Goal: Task Accomplishment & Management: Manage account settings

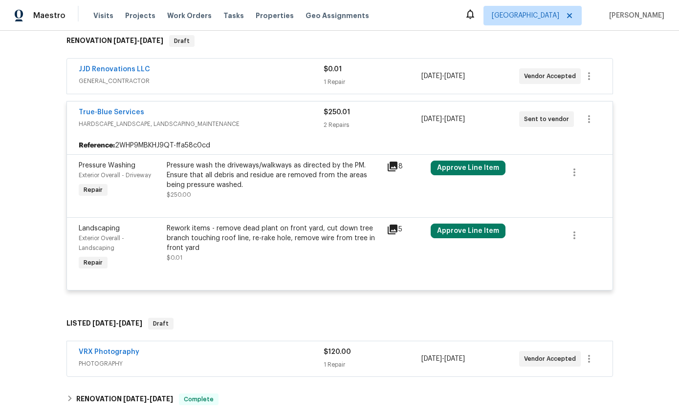
scroll to position [164, 0]
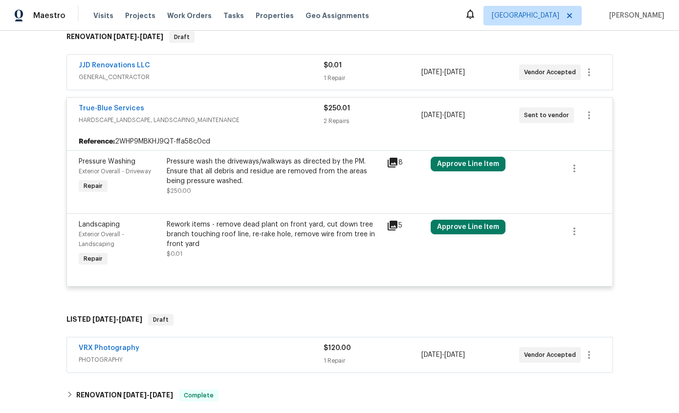
click at [309, 163] on div "Pressure wash the driveways/walkways as directed by the PM. Ensure that all deb…" at bounding box center [274, 171] width 214 height 29
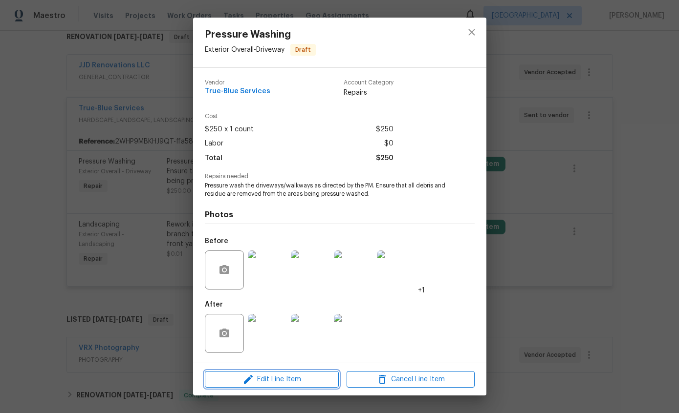
click at [305, 384] on span "Edit Line Item" at bounding box center [272, 380] width 128 height 12
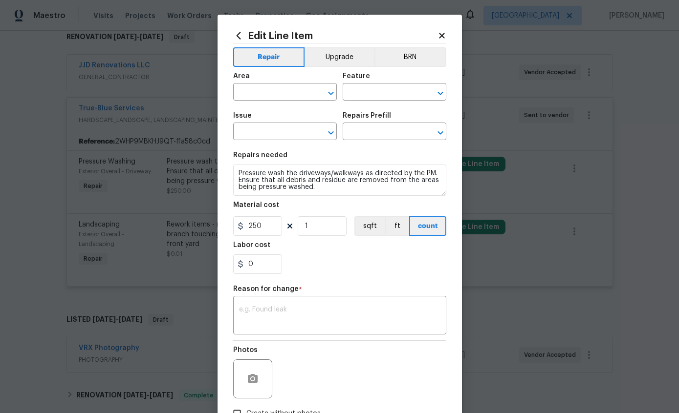
type input "Exterior Overall"
type input "Driveway"
type input "Pressure Washing"
type input "Pressure Wash Drive/Walk Way $125.00"
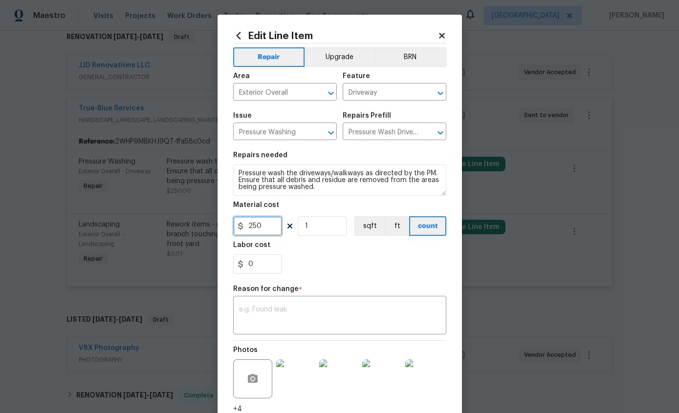
click at [273, 231] on input "250" at bounding box center [257, 226] width 49 height 20
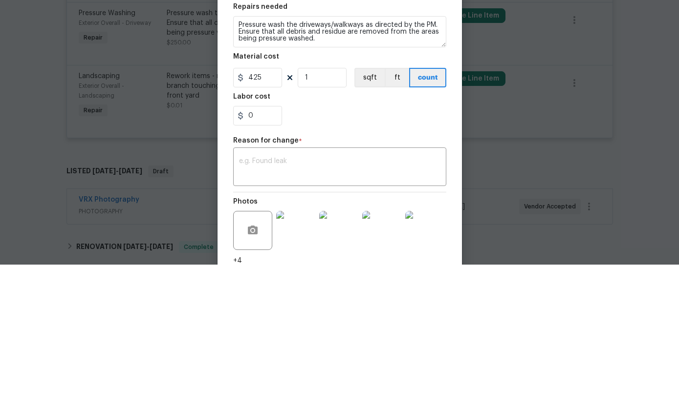
scroll to position [39, 0]
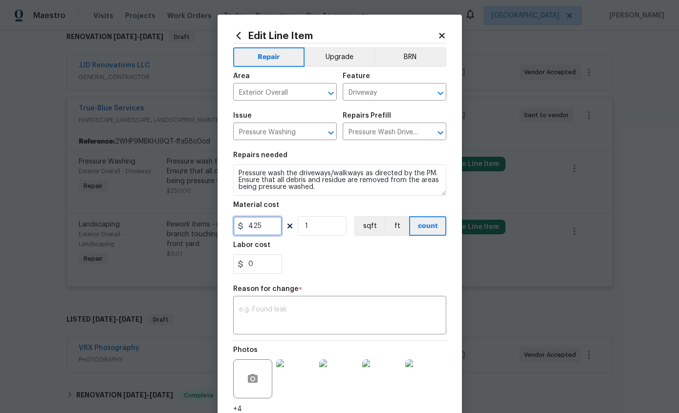
type input "425"
click at [323, 322] on textarea at bounding box center [339, 316] width 201 height 21
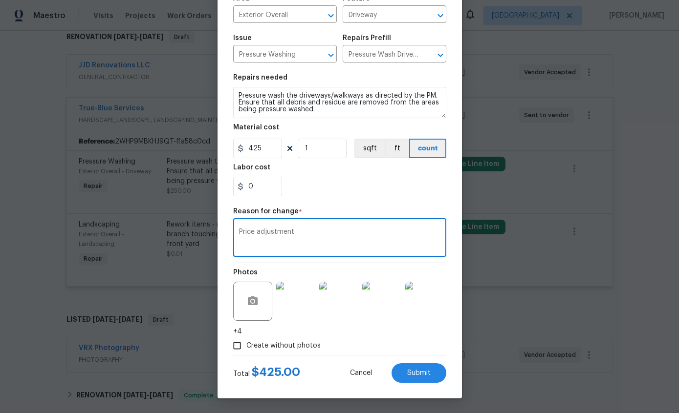
scroll to position [80, 0]
type textarea "Price adjustment"
click at [419, 378] on button "Submit" at bounding box center [418, 374] width 55 height 20
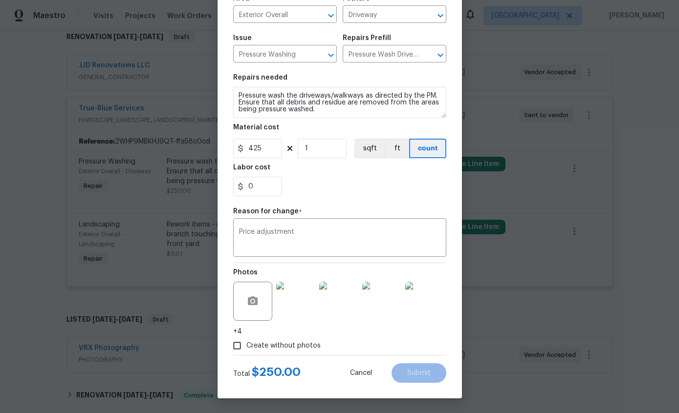
type input "250"
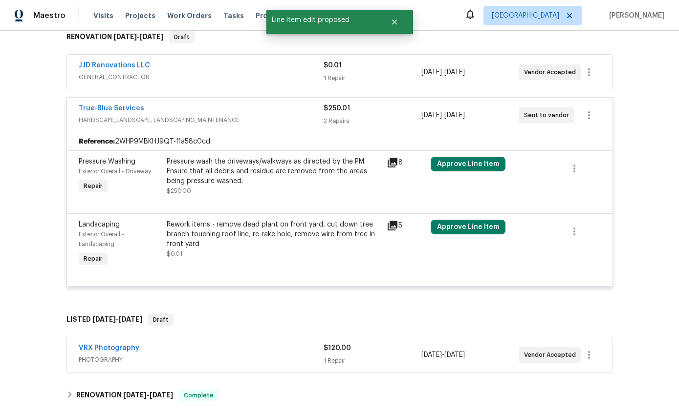
scroll to position [0, 0]
click at [116, 105] on link "True-Blue Services" at bounding box center [111, 108] width 65 height 7
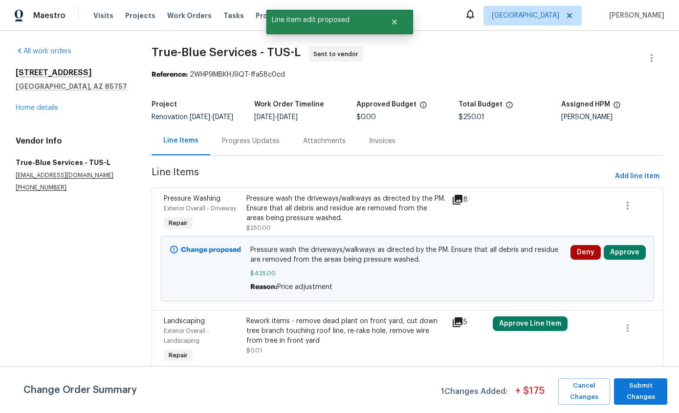
click at [631, 260] on button "Approve" at bounding box center [624, 252] width 42 height 15
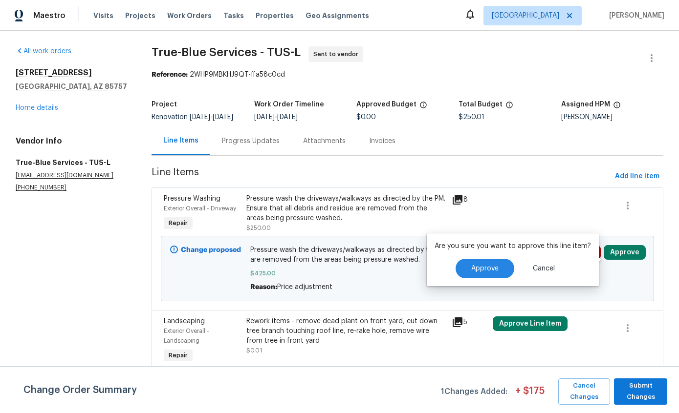
click at [489, 267] on span "Approve" at bounding box center [484, 268] width 27 height 7
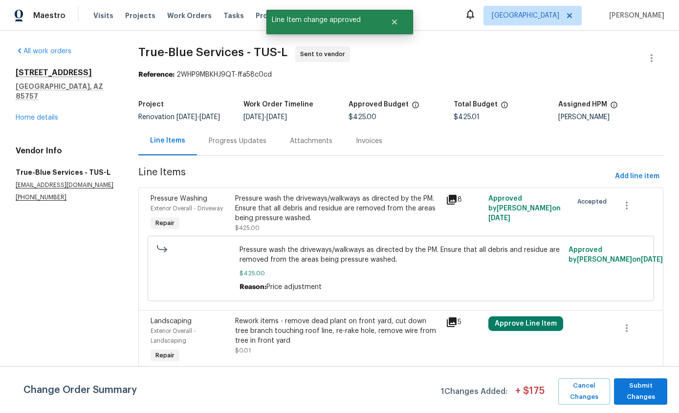
scroll to position [6, 0]
click at [526, 325] on button "Approve Line Item" at bounding box center [525, 324] width 75 height 15
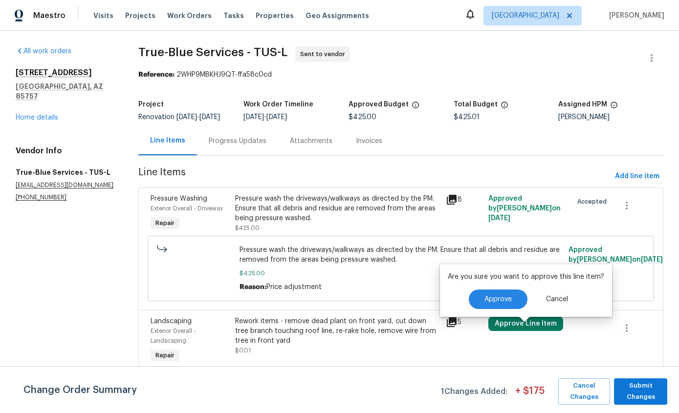
click at [488, 297] on span "Approve" at bounding box center [497, 299] width 27 height 7
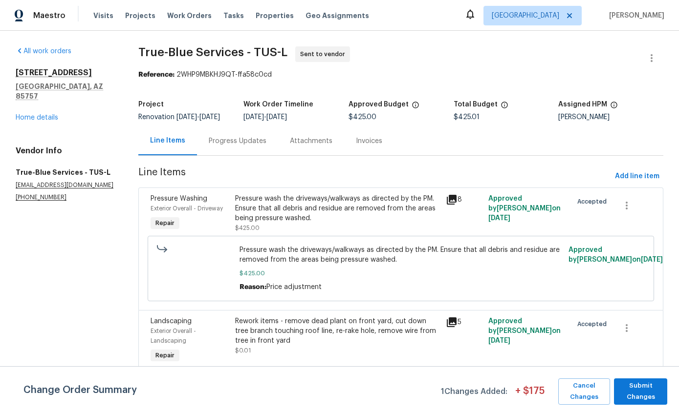
scroll to position [0, 0]
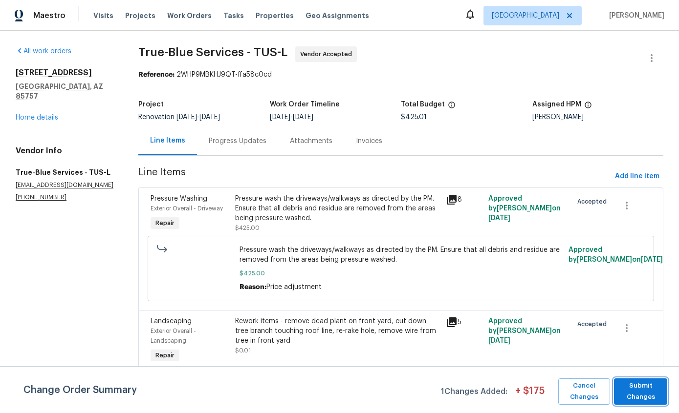
click at [650, 392] on span "Submit Changes" at bounding box center [640, 392] width 43 height 22
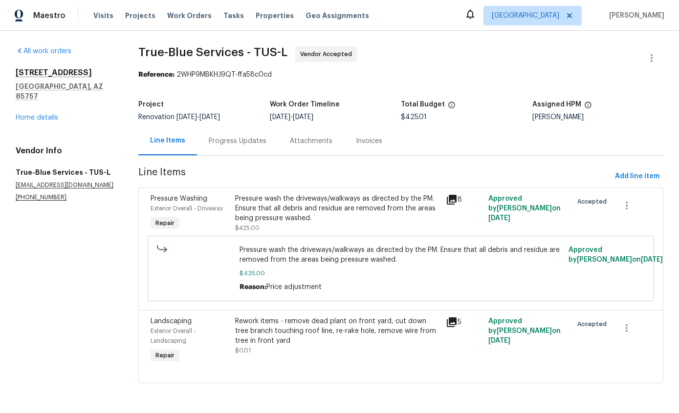
click at [23, 114] on link "Home details" at bounding box center [37, 117] width 43 height 7
